Goal: Information Seeking & Learning: Learn about a topic

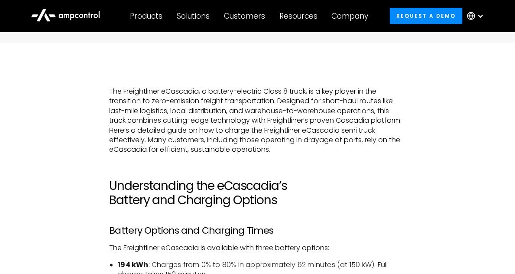
scroll to position [477, 0]
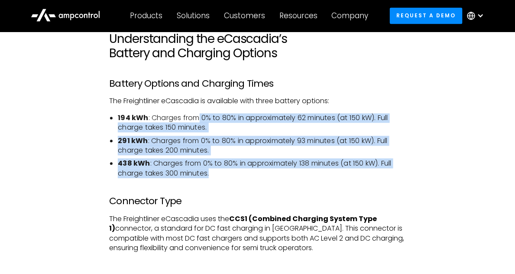
drag, startPoint x: 200, startPoint y: 114, endPoint x: 245, endPoint y: 174, distance: 74.6
click at [245, 174] on ul "194 kWh : Charges from 0% to 80% in approximately 62 minutes (at 150 kW). Full …" at bounding box center [257, 146] width 296 height 65
click at [245, 174] on li "438 kWh : Charges from 0% to 80% in approximately 138 minutes (at 150 kW). Full…" at bounding box center [262, 169] width 288 height 20
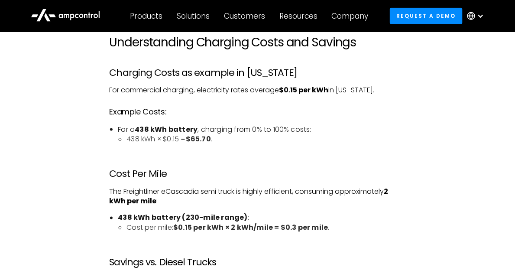
scroll to position [2297, 0]
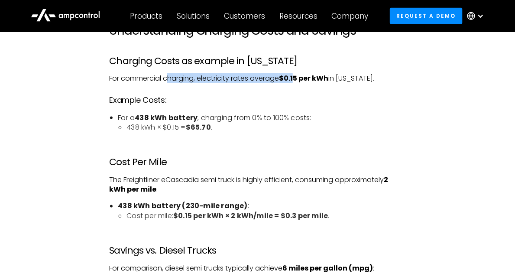
drag, startPoint x: 170, startPoint y: 75, endPoint x: 300, endPoint y: 80, distance: 129.7
click at [300, 80] on p "For commercial charging, electricity rates average $0.15 per kWh in [US_STATE]." at bounding box center [257, 79] width 296 height 10
click at [300, 80] on strong "$0.15 per kWh" at bounding box center [303, 78] width 49 height 10
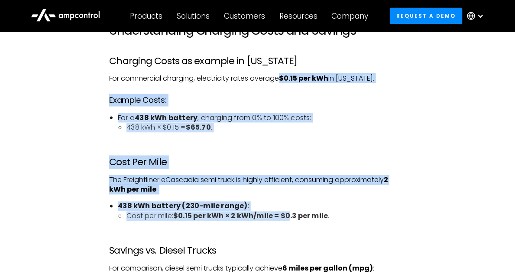
drag, startPoint x: 281, startPoint y: 77, endPoint x: 293, endPoint y: 211, distance: 134.4
click at [293, 211] on strong "$0.15 per kWh × 2 kWh/mile = $0.3 per mile" at bounding box center [250, 216] width 155 height 10
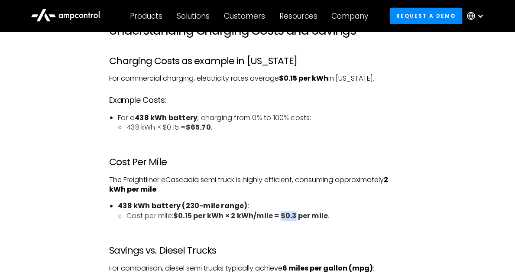
drag, startPoint x: 299, startPoint y: 217, endPoint x: 286, endPoint y: 218, distance: 12.6
click at [286, 218] on strong "$0.15 per kWh × 2 kWh/mile = $0.3 per mile" at bounding box center [250, 216] width 155 height 10
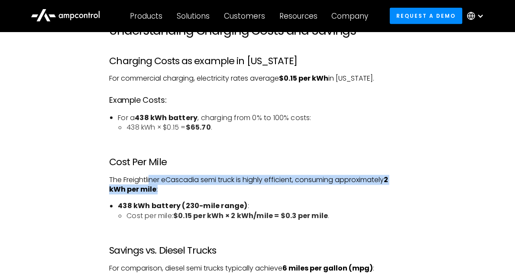
drag, startPoint x: 150, startPoint y: 183, endPoint x: 172, endPoint y: 190, distance: 23.0
click at [172, 190] on p "The Freightliner eCascadia semi truck is highly efficient, consuming approximat…" at bounding box center [257, 186] width 296 height 20
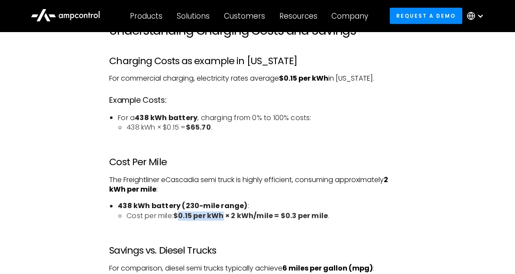
drag, startPoint x: 182, startPoint y: 216, endPoint x: 227, endPoint y: 216, distance: 45.1
click at [227, 216] on strong "$0.15 per kWh × 2 kWh/mile = $0.3 per mile" at bounding box center [250, 216] width 155 height 10
